Goal: Go to known website: Access a specific website the user already knows

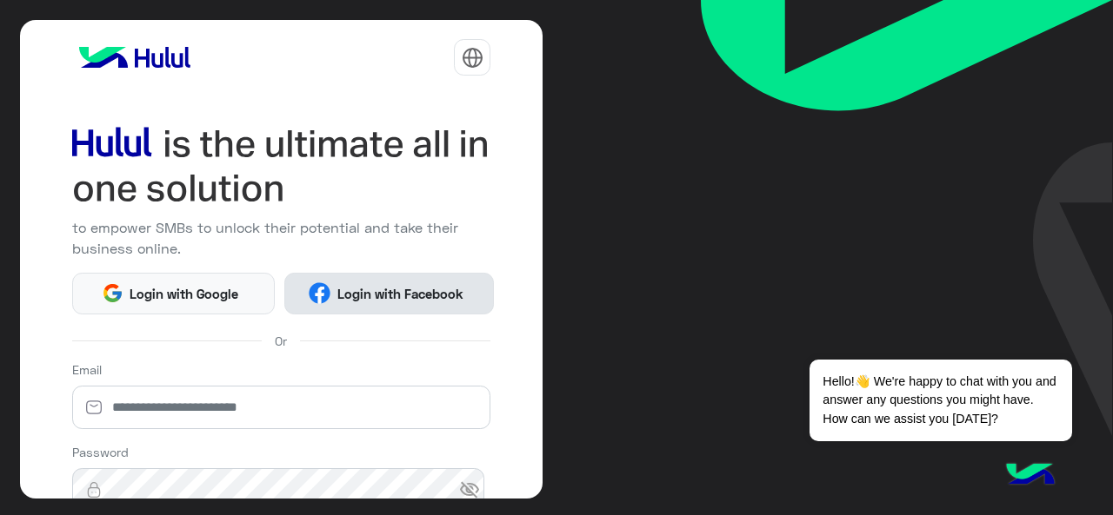
click at [400, 299] on span "Login with Facebook" at bounding box center [399, 294] width 139 height 20
